Goal: Information Seeking & Learning: Find specific page/section

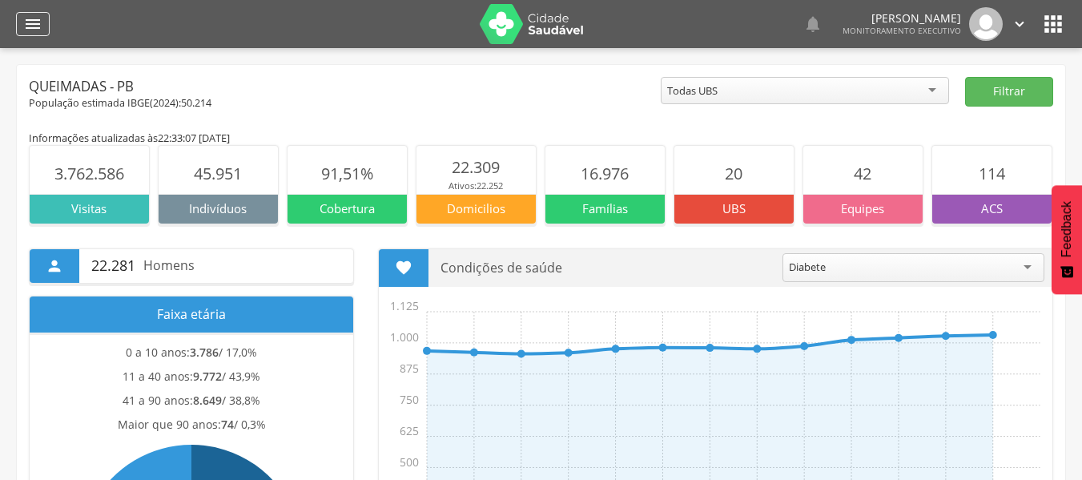
click at [31, 30] on icon "" at bounding box center [32, 23] width 19 height 19
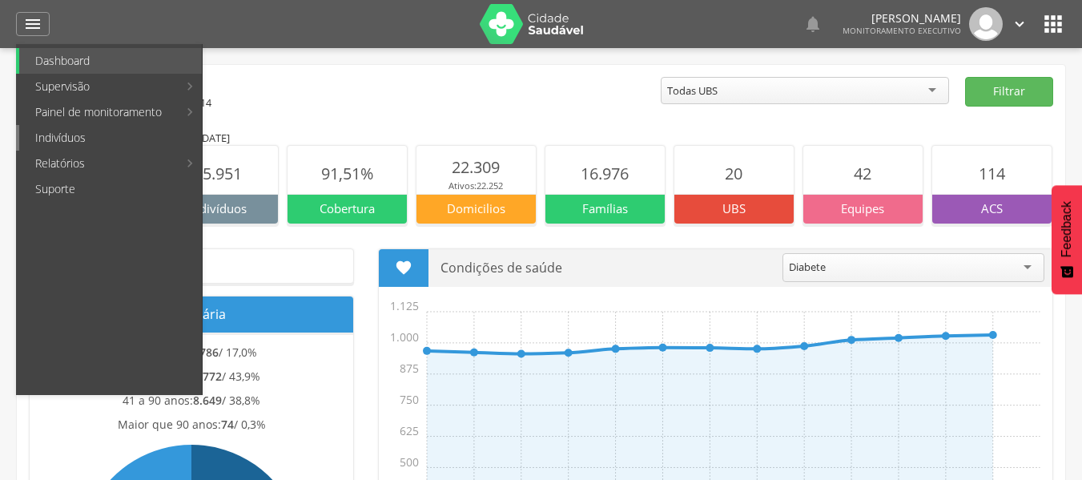
click at [55, 133] on link "Indivíduos" at bounding box center [110, 138] width 183 height 26
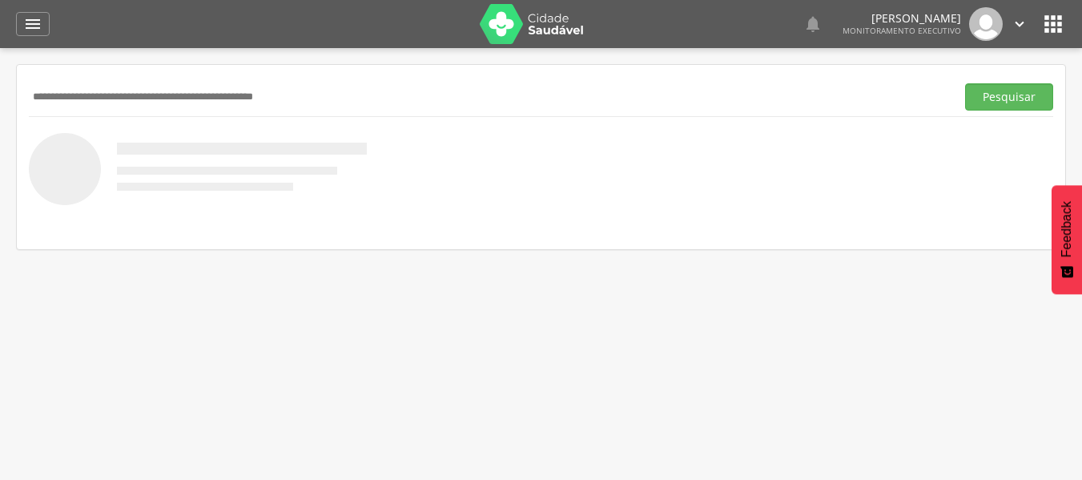
click at [71, 91] on input "text" at bounding box center [489, 96] width 920 height 27
type input "**********"
click at [994, 103] on button "Pesquisar" at bounding box center [1009, 96] width 88 height 27
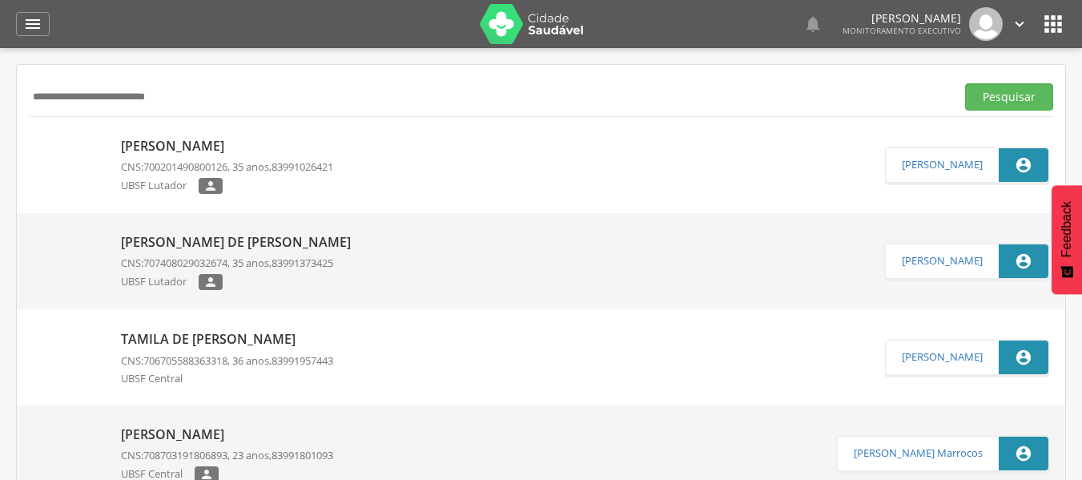
click at [159, 137] on p "[PERSON_NAME]" at bounding box center [227, 146] width 212 height 18
type input "**********"
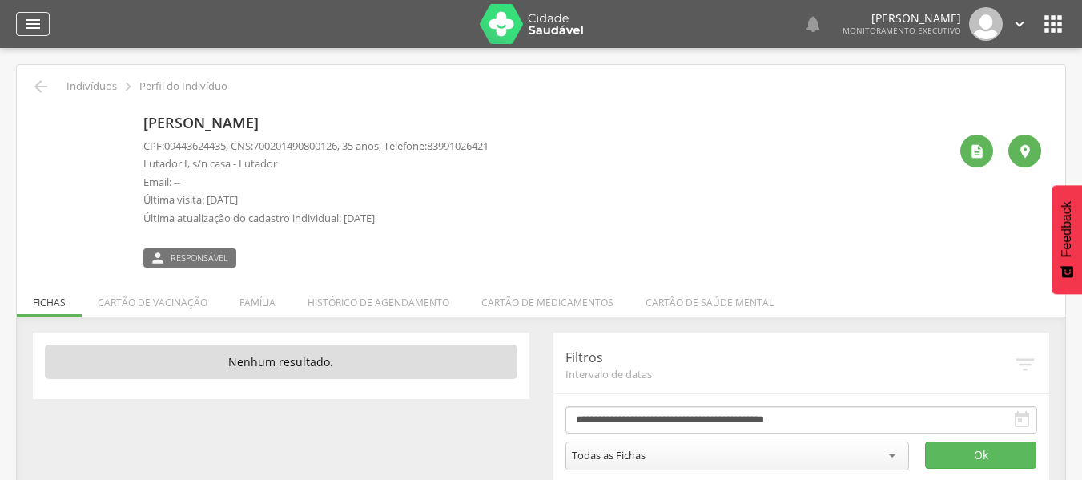
click at [38, 17] on icon "" at bounding box center [32, 23] width 19 height 19
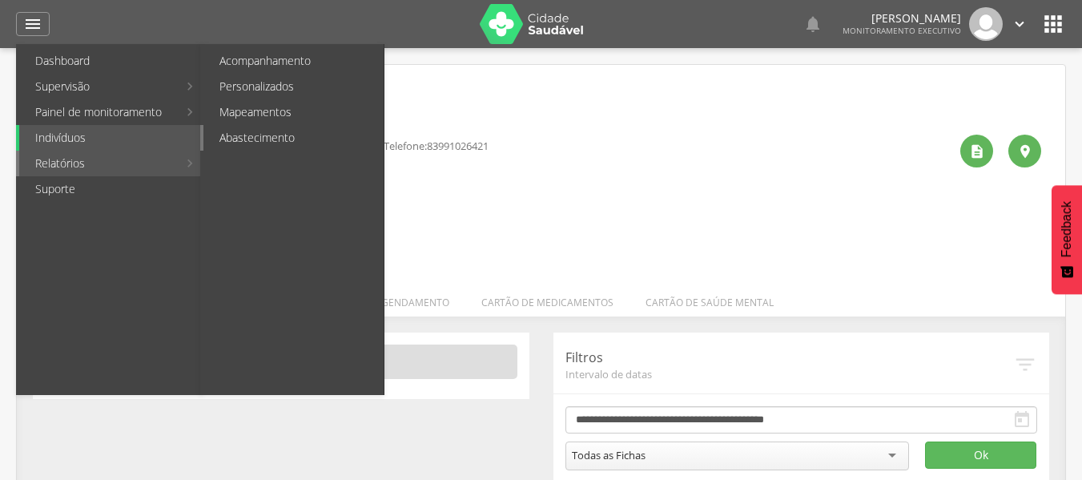
click at [227, 135] on link "Abastecimento" at bounding box center [293, 138] width 180 height 26
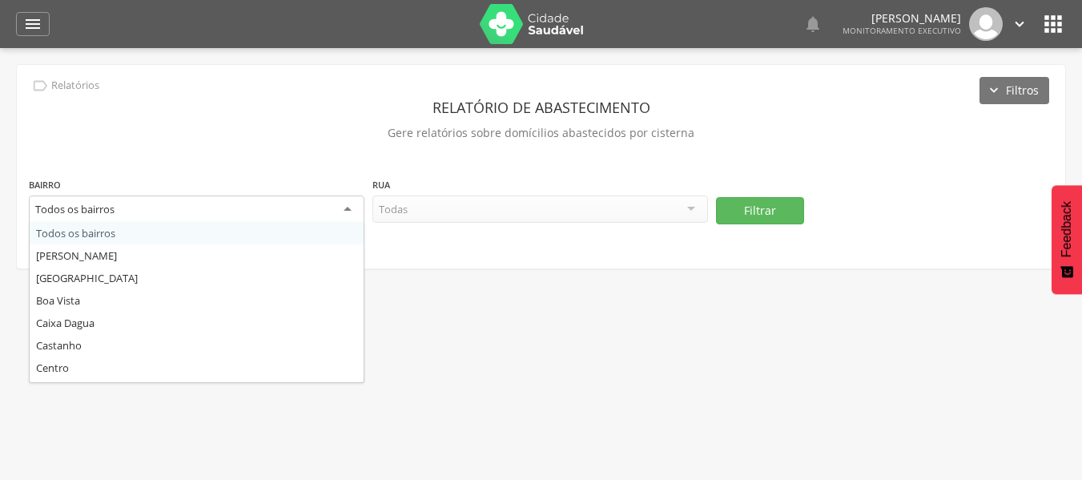
click at [343, 214] on div "Todos os bairros" at bounding box center [197, 209] width 336 height 29
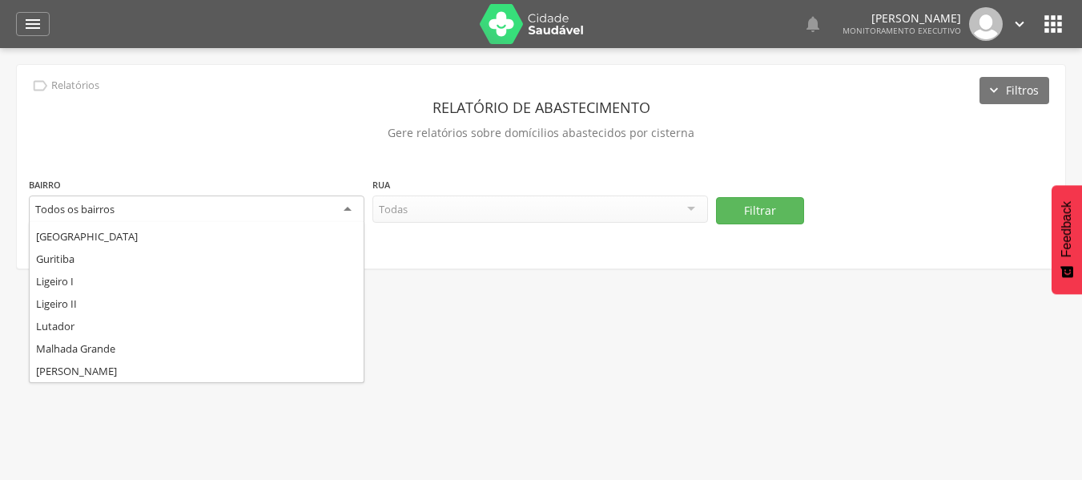
scroll to position [160, 0]
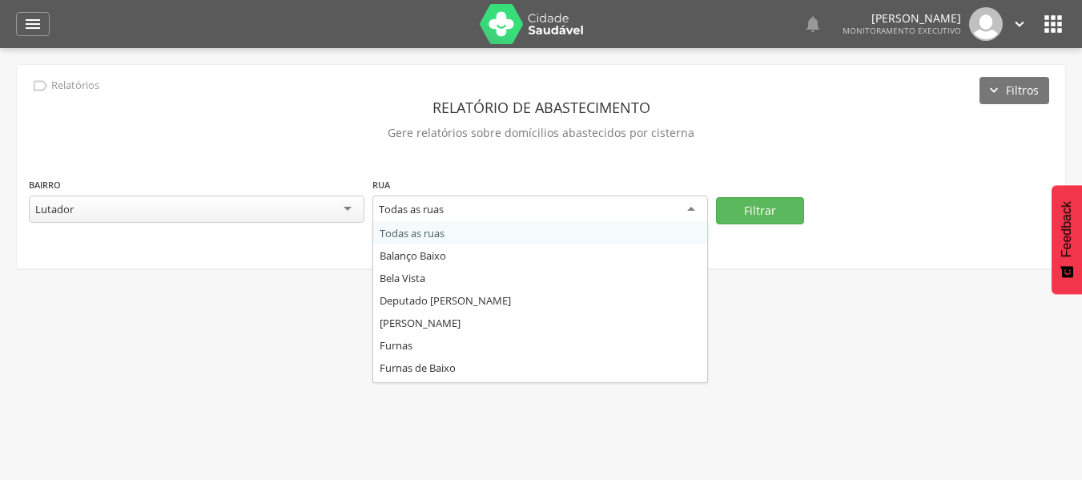
click at [689, 211] on div "Todas as ruas" at bounding box center [540, 209] width 336 height 29
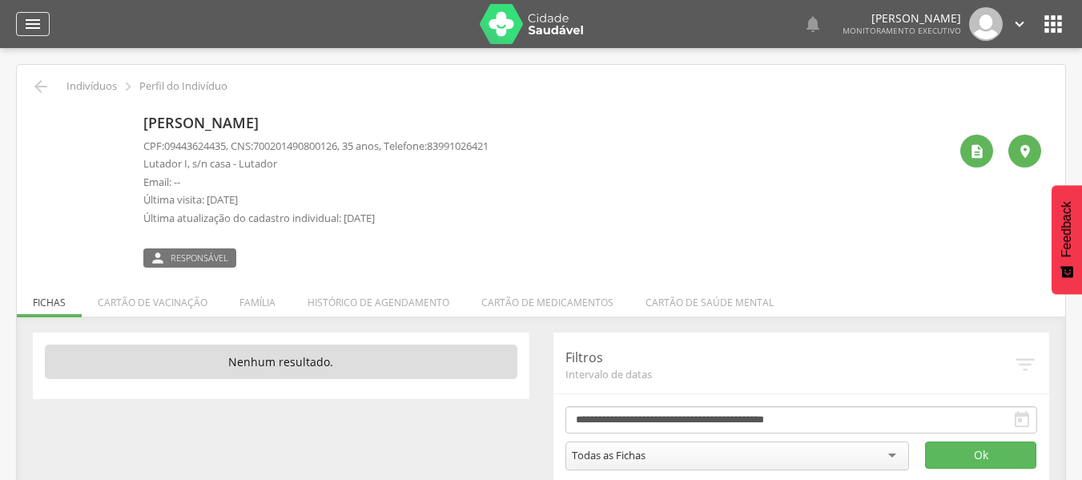
click at [34, 29] on icon "" at bounding box center [32, 23] width 19 height 19
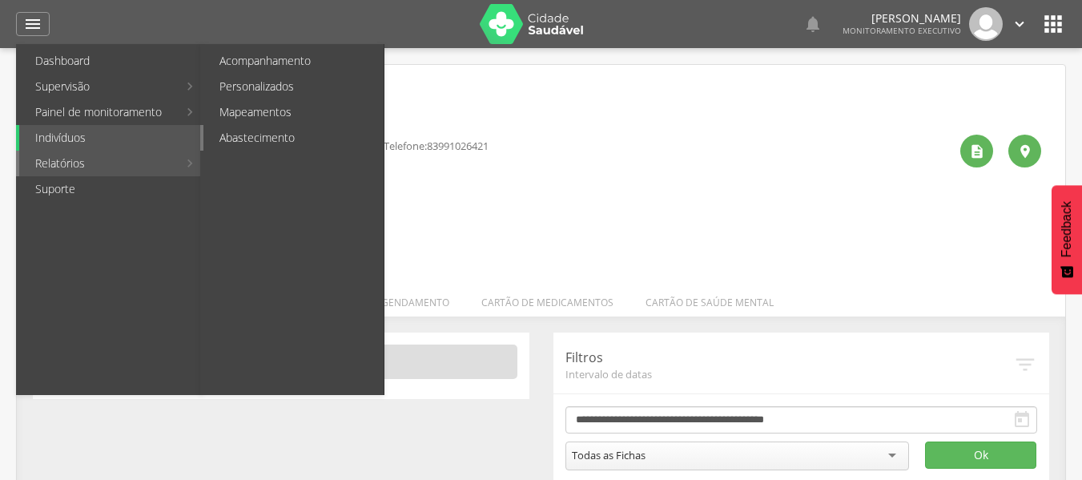
click at [224, 142] on link "Abastecimento" at bounding box center [293, 138] width 180 height 26
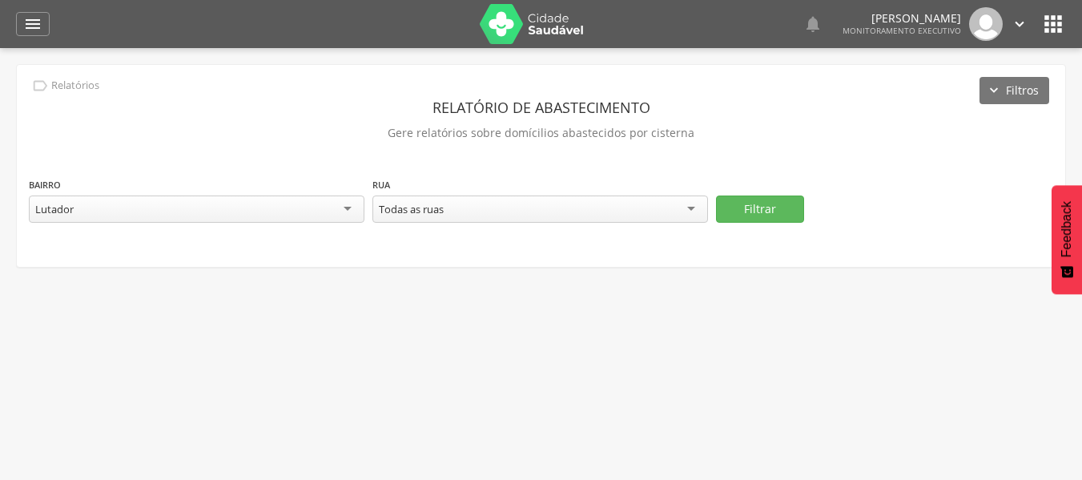
click at [688, 207] on div "Todas as ruas" at bounding box center [540, 208] width 336 height 27
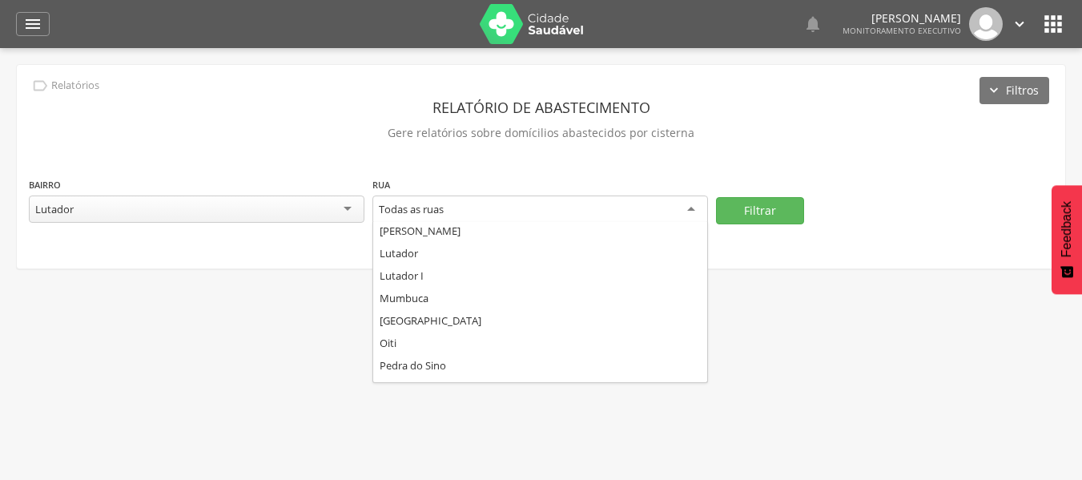
scroll to position [160, 0]
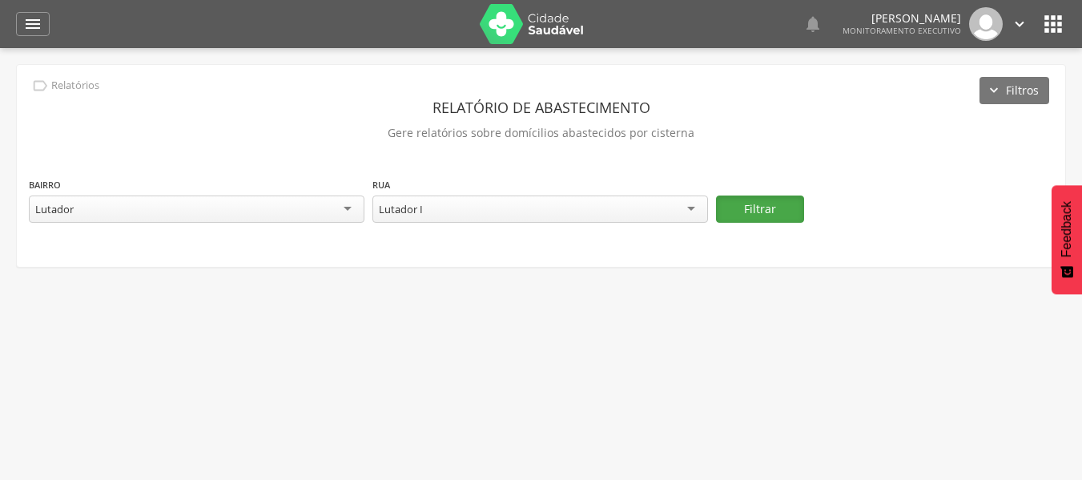
click at [745, 215] on button "Filtrar" at bounding box center [760, 208] width 88 height 27
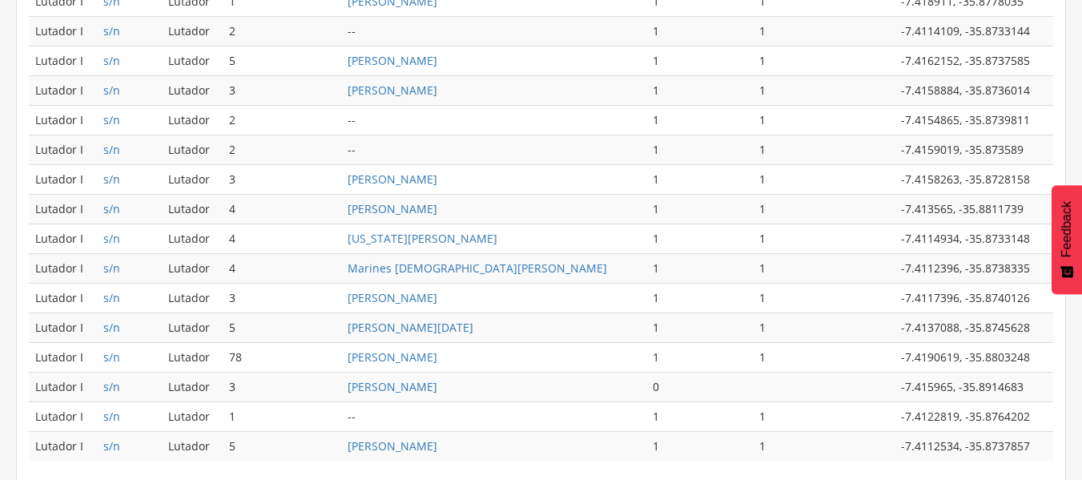
scroll to position [857, 0]
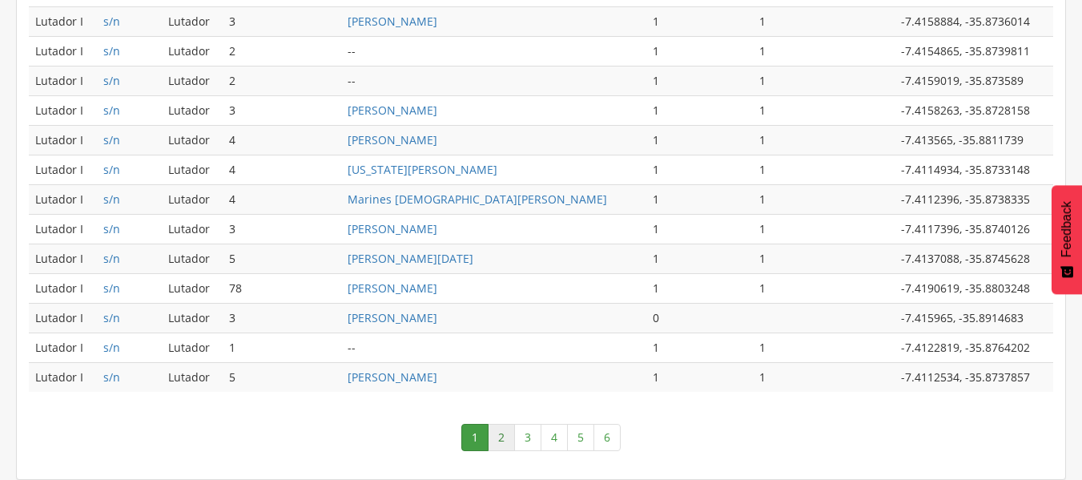
click at [498, 429] on link "2" at bounding box center [501, 437] width 27 height 27
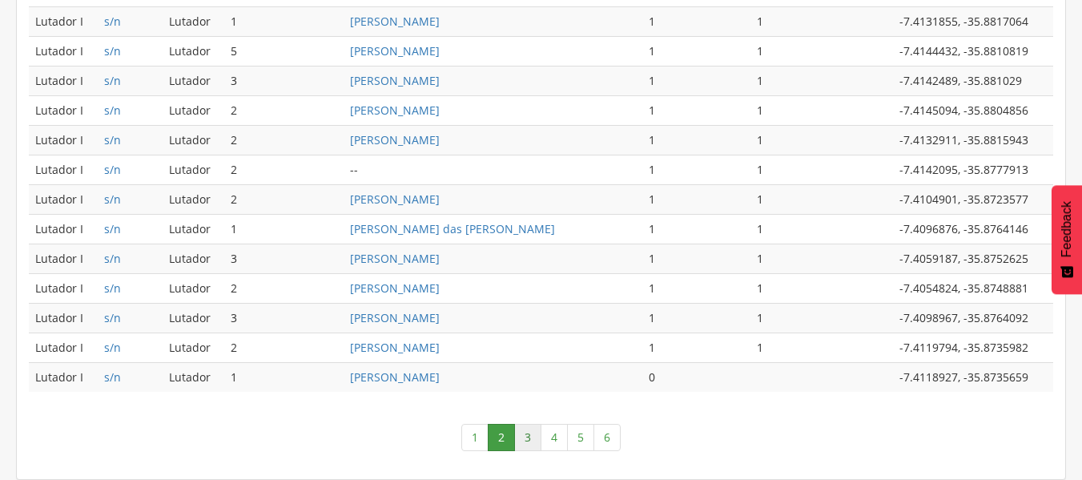
click at [527, 437] on link "3" at bounding box center [527, 437] width 27 height 27
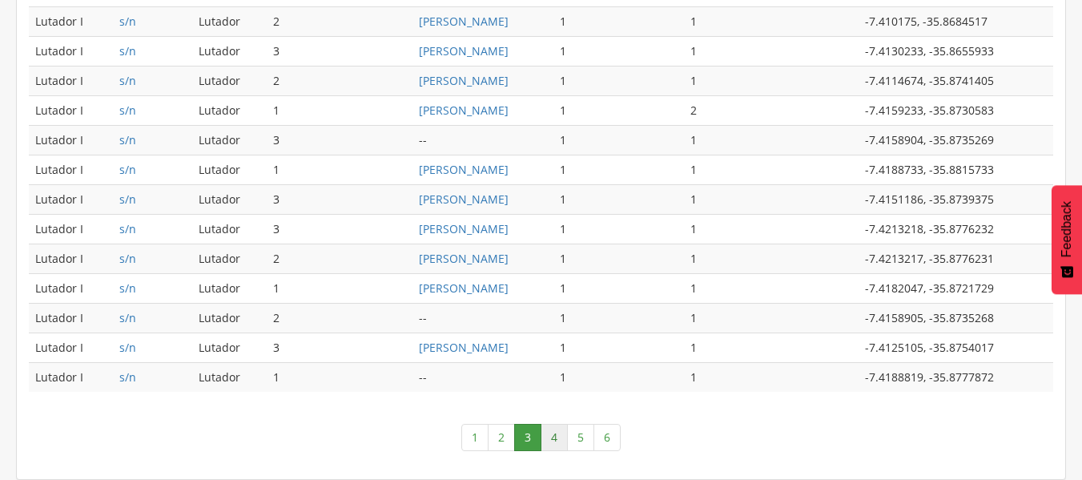
click at [557, 437] on link "4" at bounding box center [554, 437] width 27 height 27
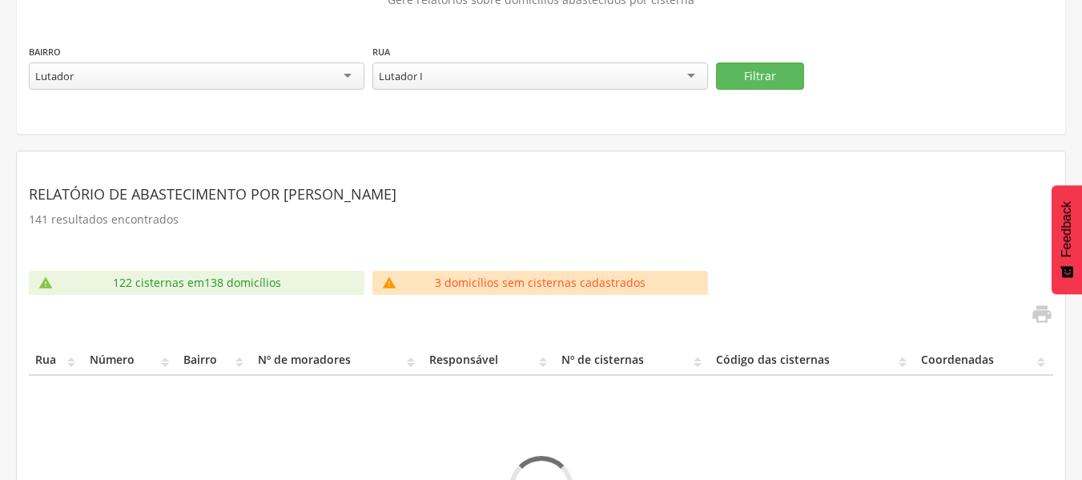
scroll to position [218, 0]
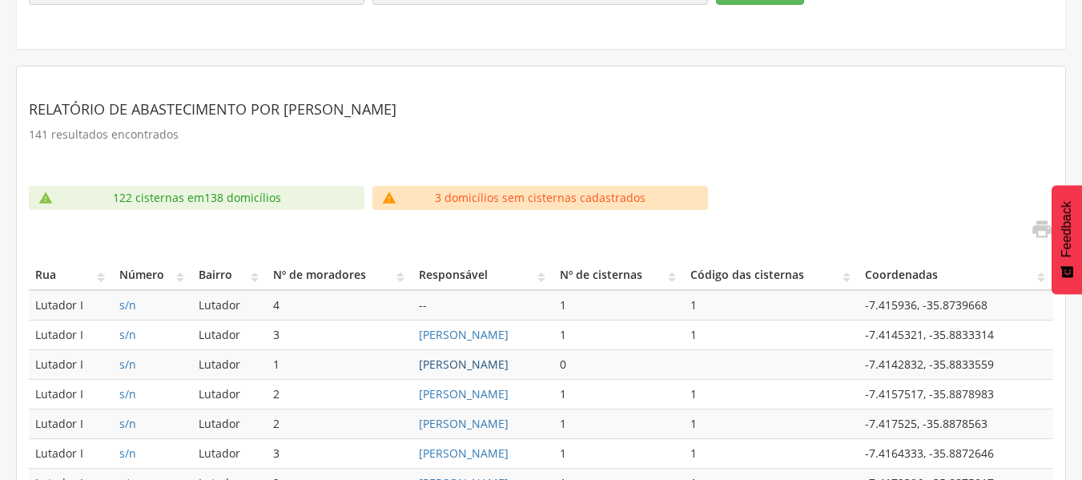
click at [488, 366] on link "[PERSON_NAME]" at bounding box center [464, 363] width 90 height 15
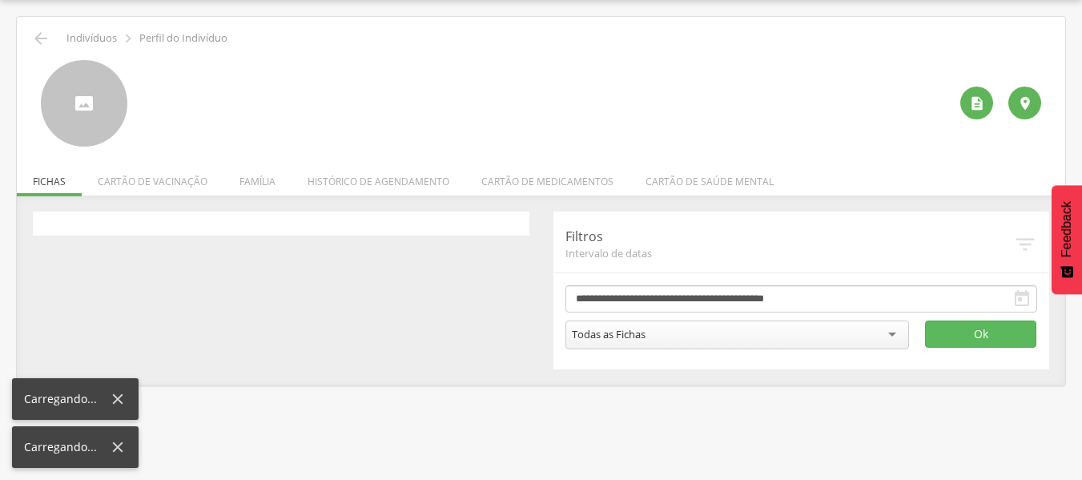
scroll to position [48, 0]
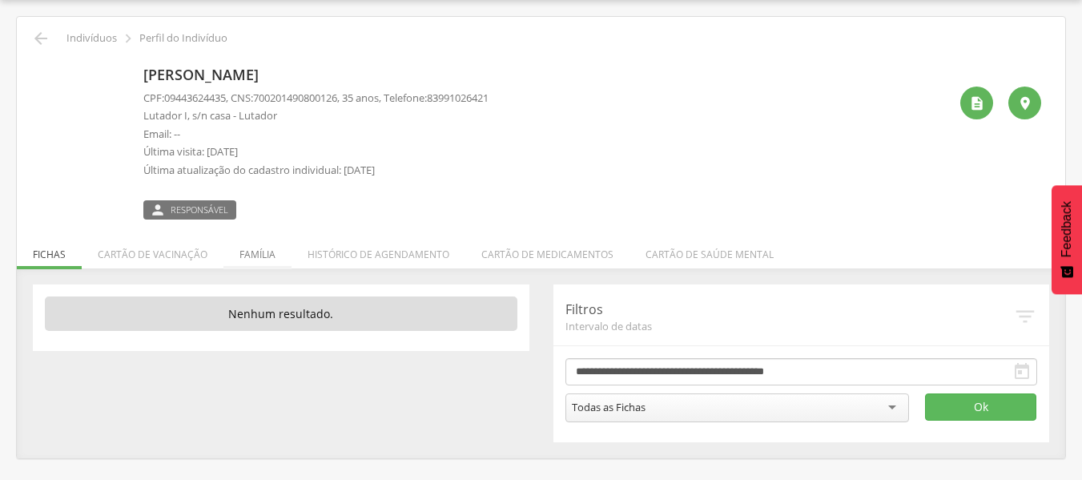
click at [256, 252] on li "Família" at bounding box center [257, 250] width 68 height 38
